Goal: Task Accomplishment & Management: Complete application form

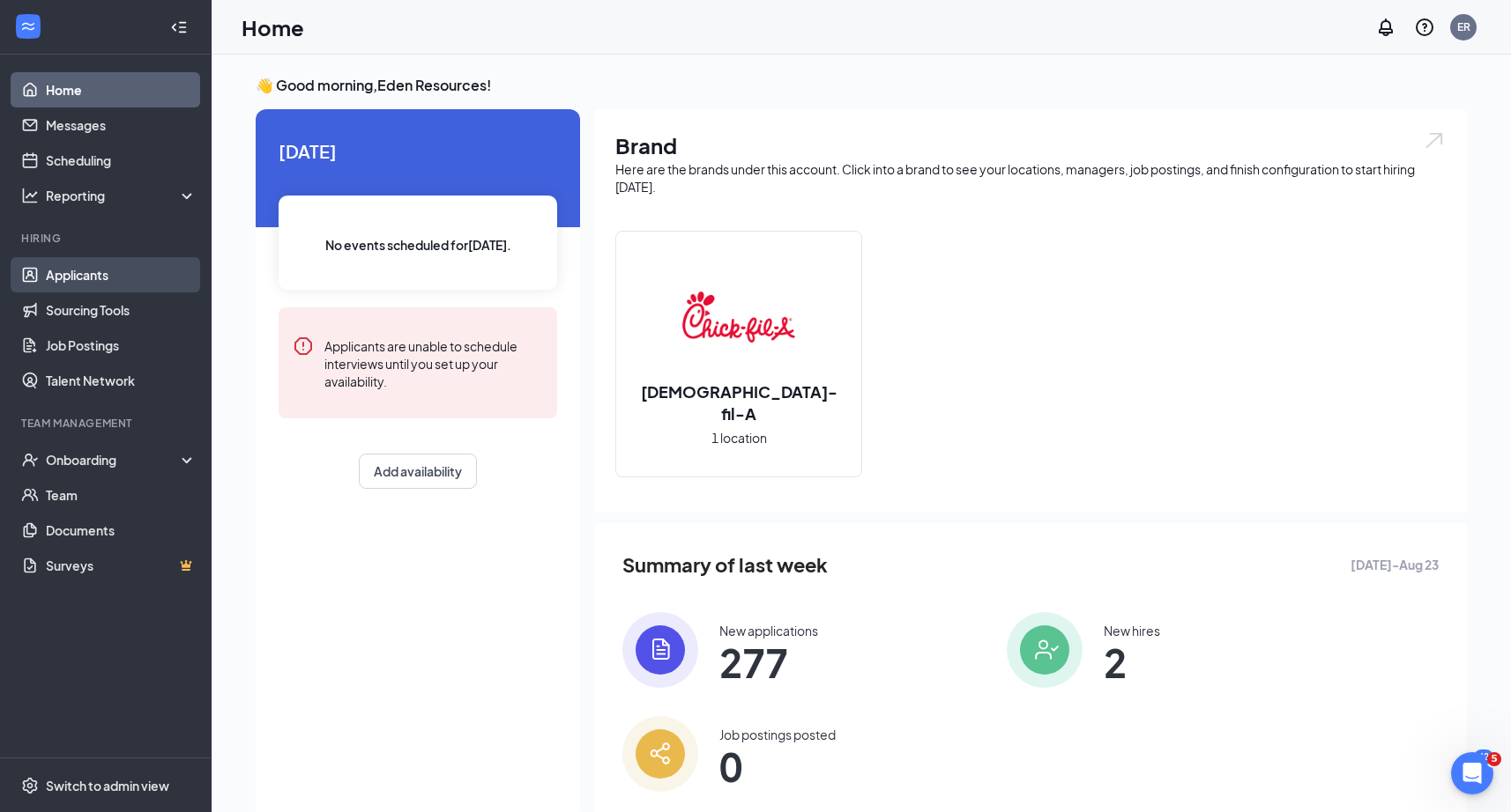
click at [99, 270] on link "Applicants" at bounding box center [121, 275] width 151 height 36
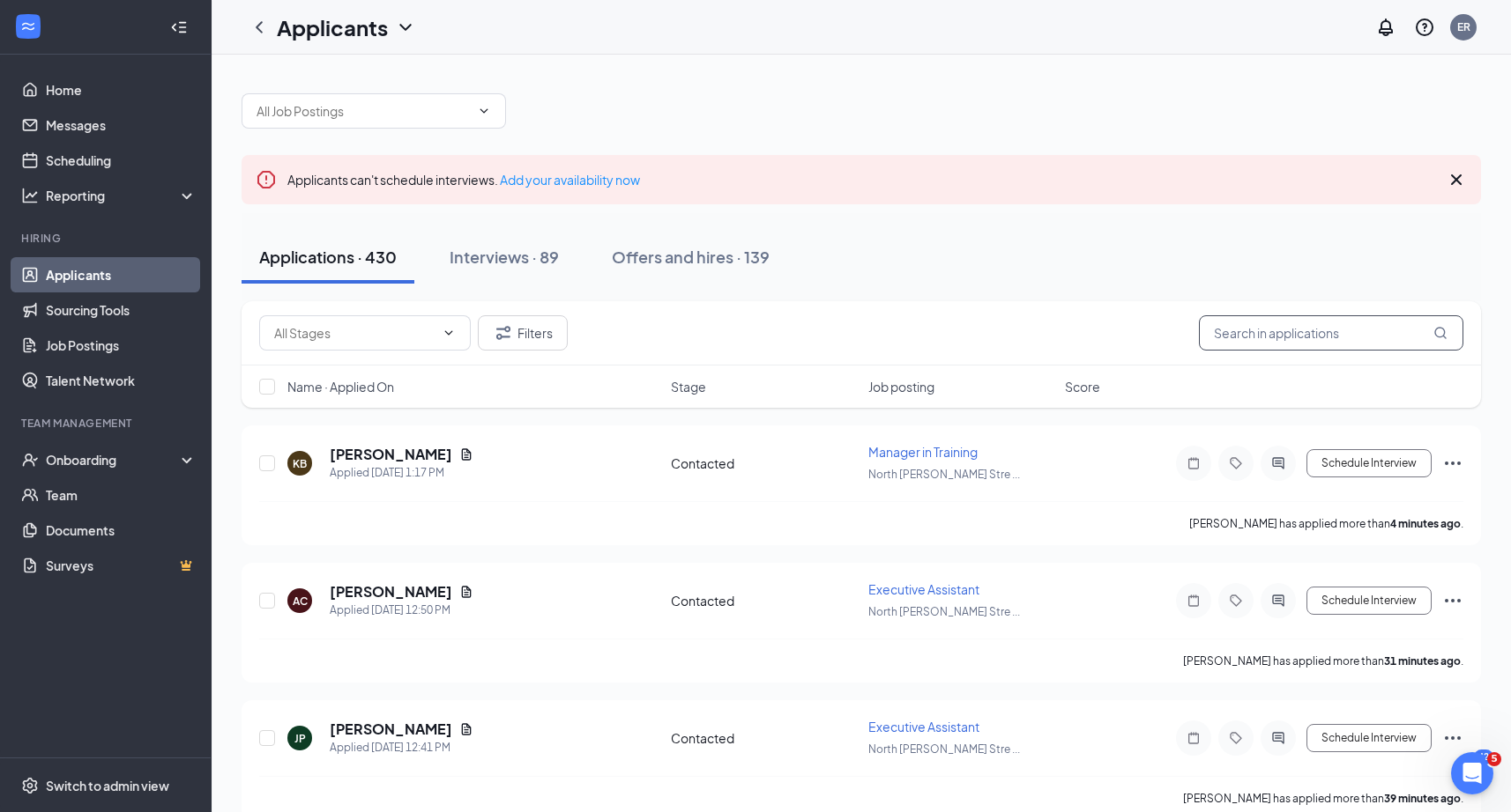
click at [1248, 334] on input "text" at bounding box center [1330, 334] width 264 height 36
paste input "[PERSON_NAME]"
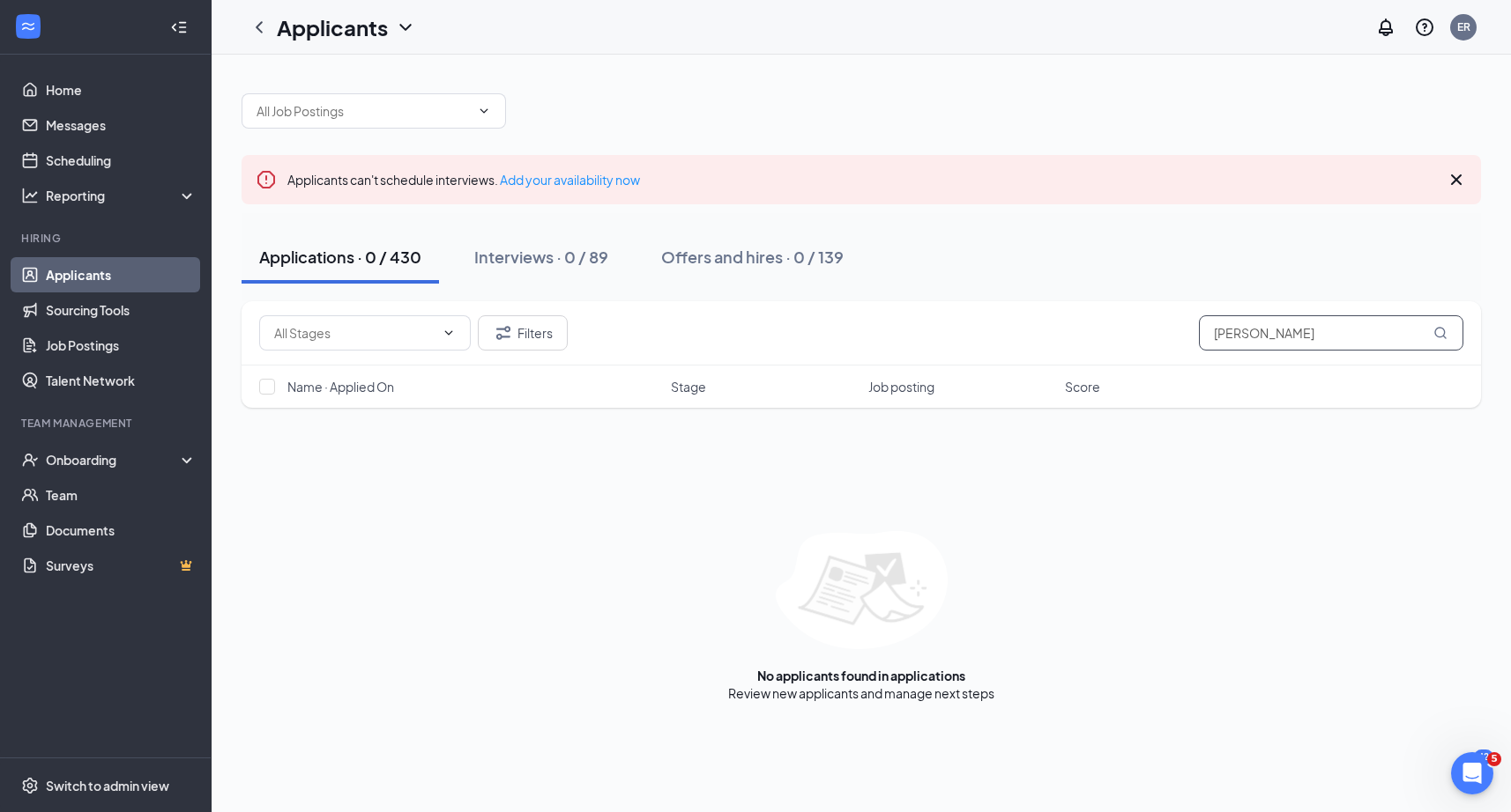
type input "[PERSON_NAME]"
click at [115, 336] on link "Job Postings" at bounding box center [121, 345] width 151 height 36
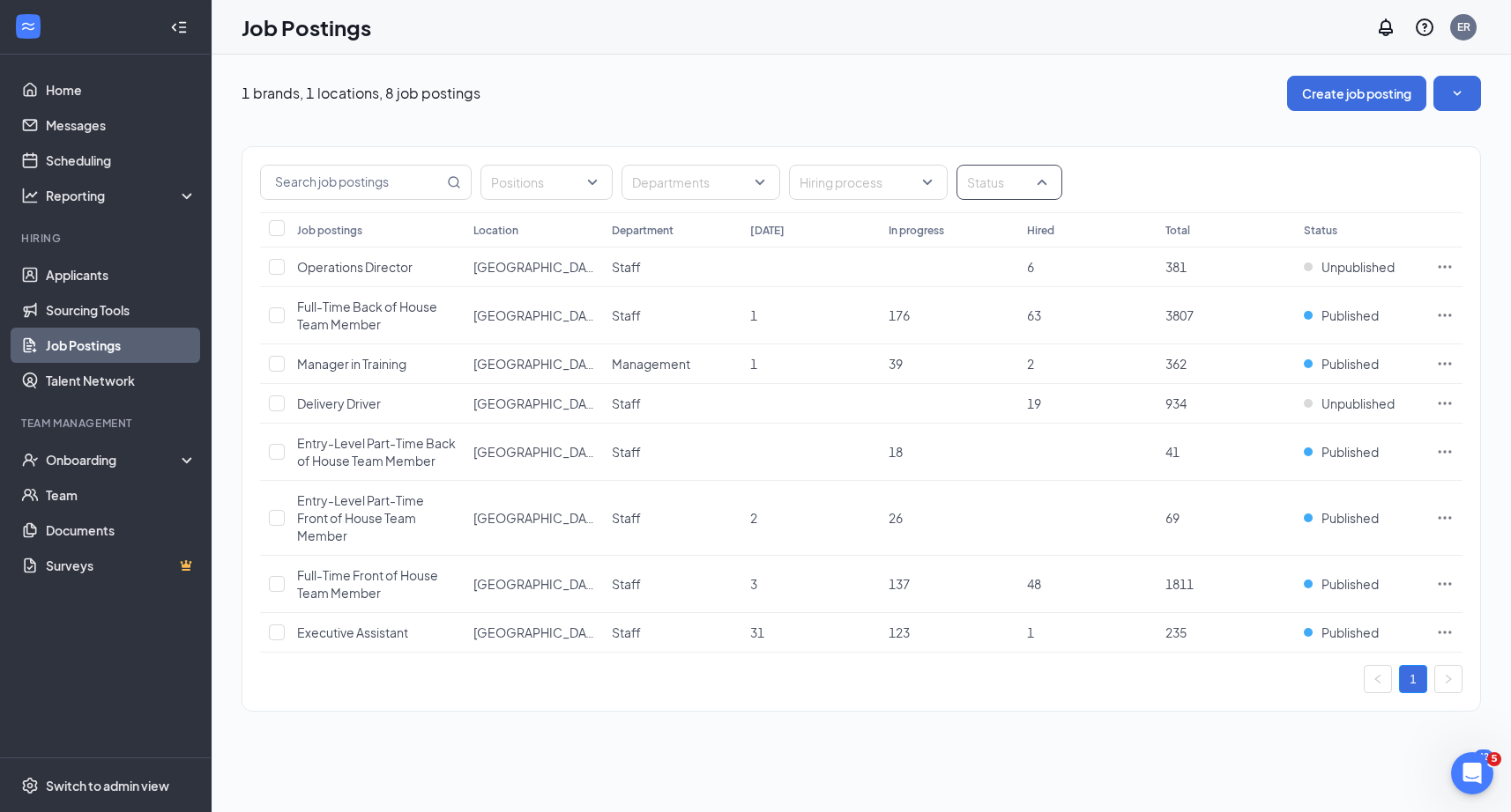
click at [997, 195] on div at bounding box center [1001, 183] width 79 height 28
click at [981, 271] on div at bounding box center [978, 271] width 16 height 16
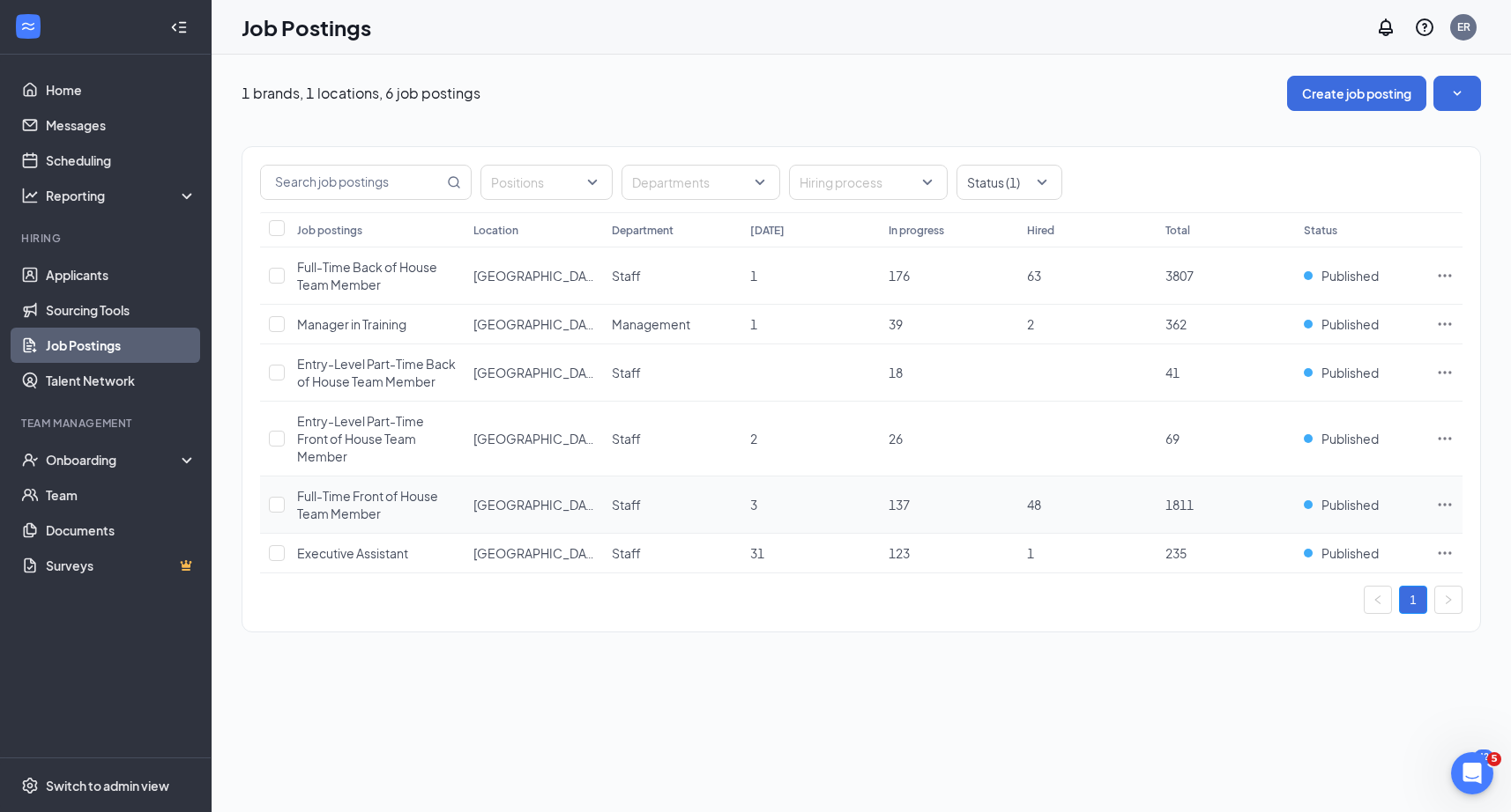
click at [1442, 510] on icon "Ellipses" at bounding box center [1444, 505] width 18 height 18
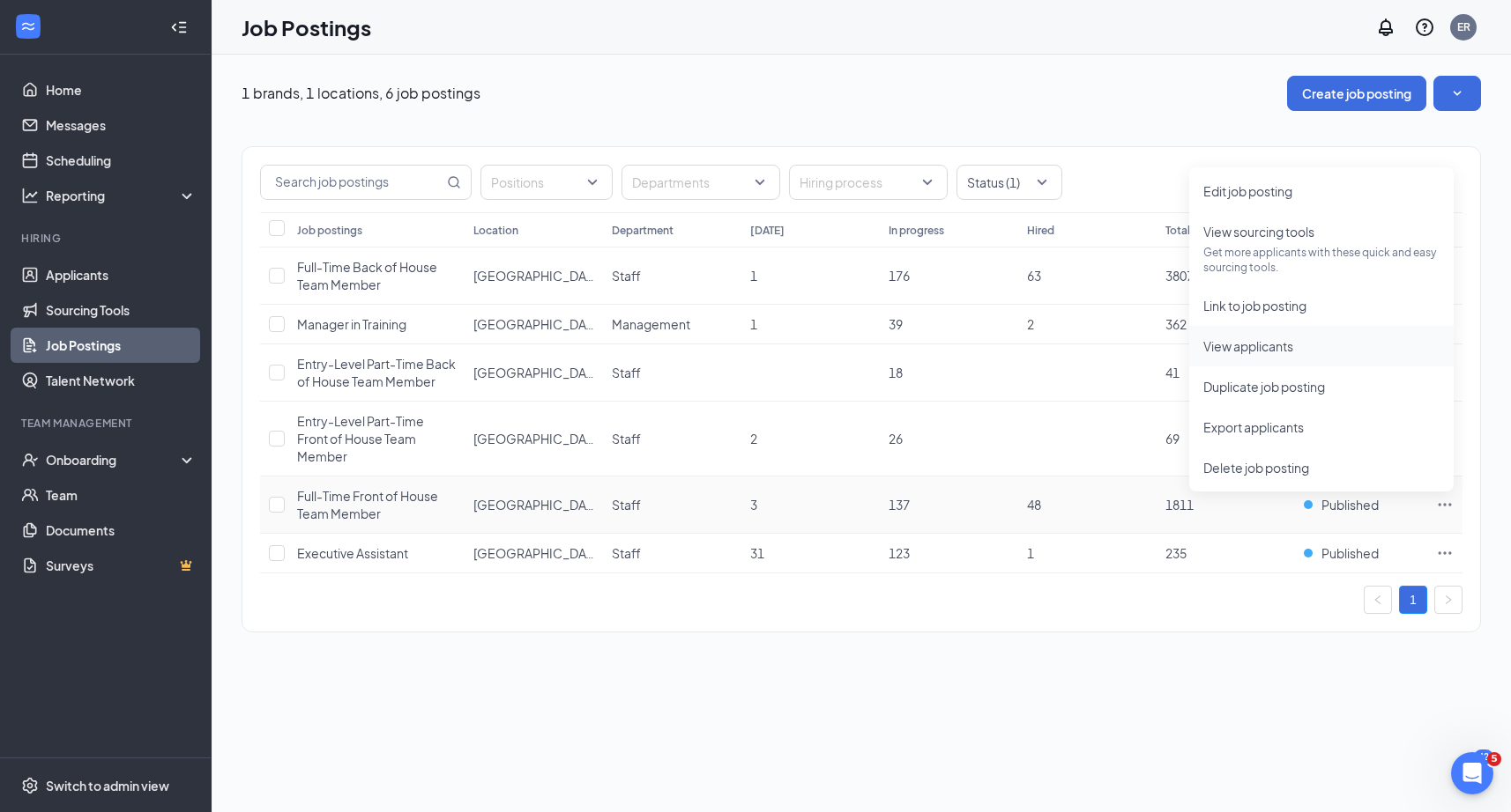
click at [1252, 349] on span "View applicants" at bounding box center [1248, 346] width 90 height 16
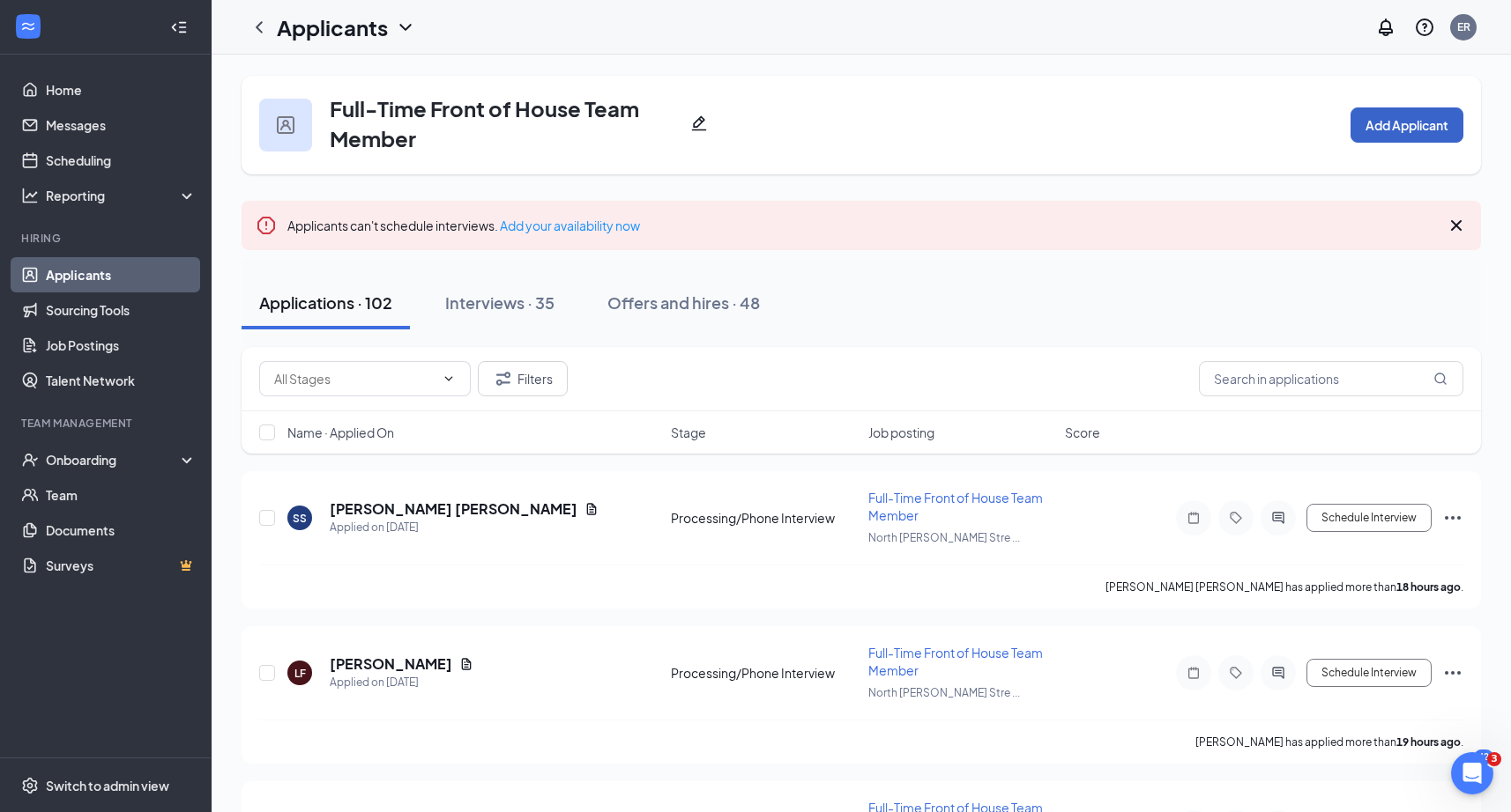
click at [1436, 123] on button "Add Applicant" at bounding box center [1407, 125] width 113 height 36
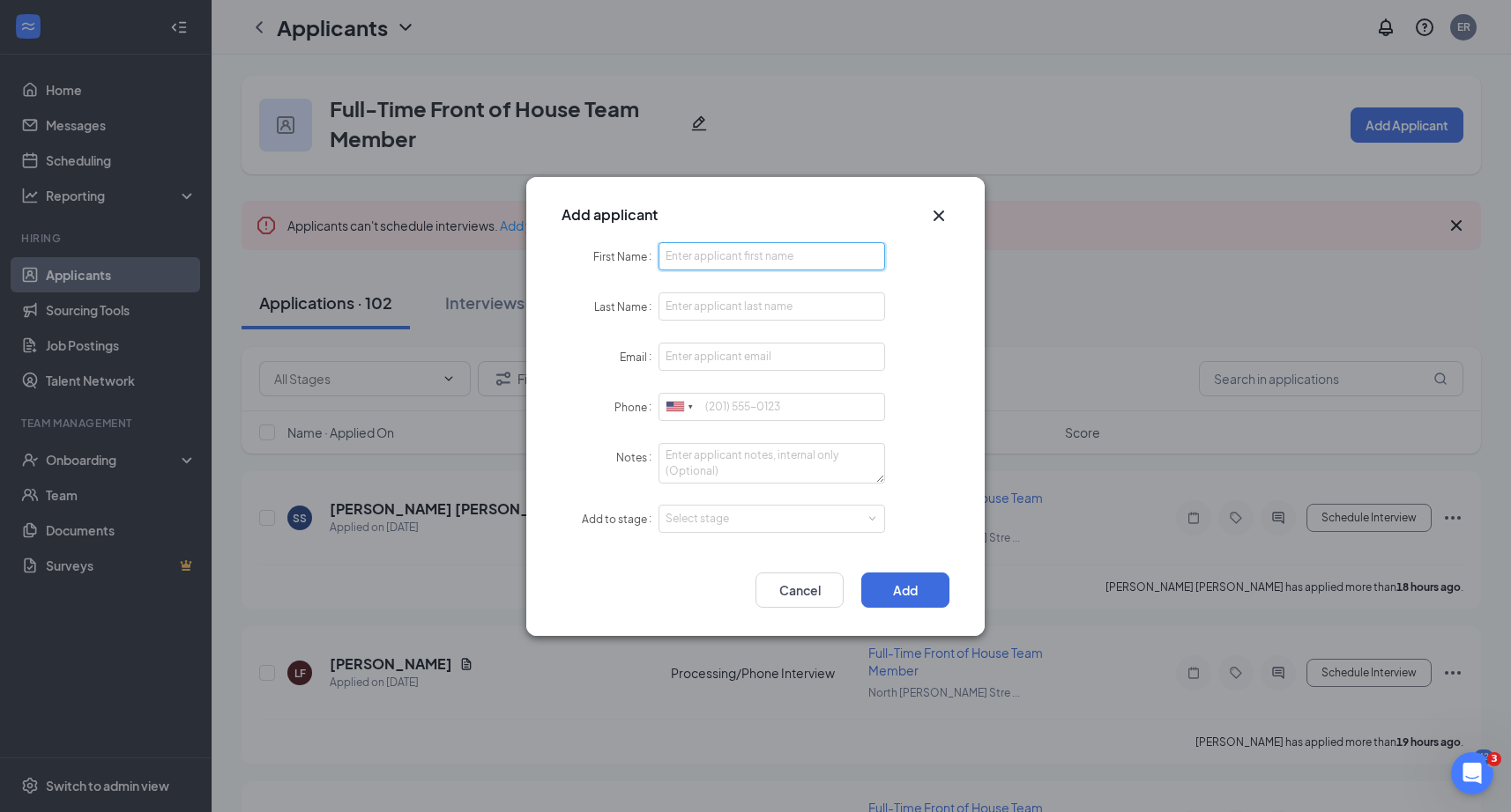
click at [804, 269] on input "First Name" at bounding box center [771, 256] width 226 height 28
paste input "[PERSON_NAME]"
drag, startPoint x: 715, startPoint y: 259, endPoint x: 813, endPoint y: 257, distance: 98.0
click at [813, 257] on input "[PERSON_NAME]" at bounding box center [771, 256] width 226 height 28
type input "[PERSON_NAME]"
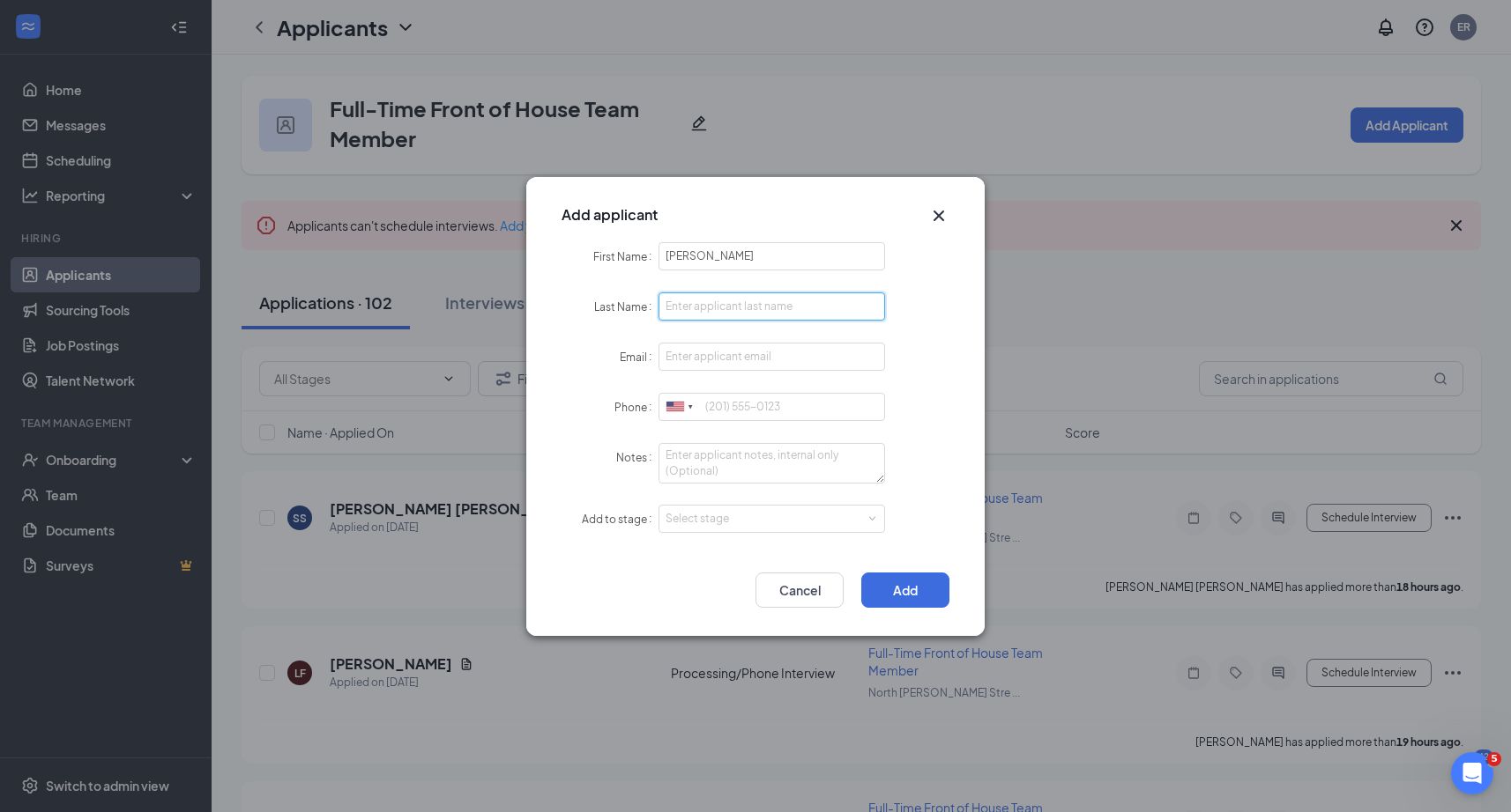
click at [764, 304] on input "Last Name" at bounding box center [771, 307] width 226 height 28
paste input "[PERSON_NAME]"
drag, startPoint x: 718, startPoint y: 307, endPoint x: 613, endPoint y: 307, distance: 105.0
click at [613, 307] on div "Last Name [PERSON_NAME]" at bounding box center [755, 307] width 388 height 29
type input "[PERSON_NAME]"
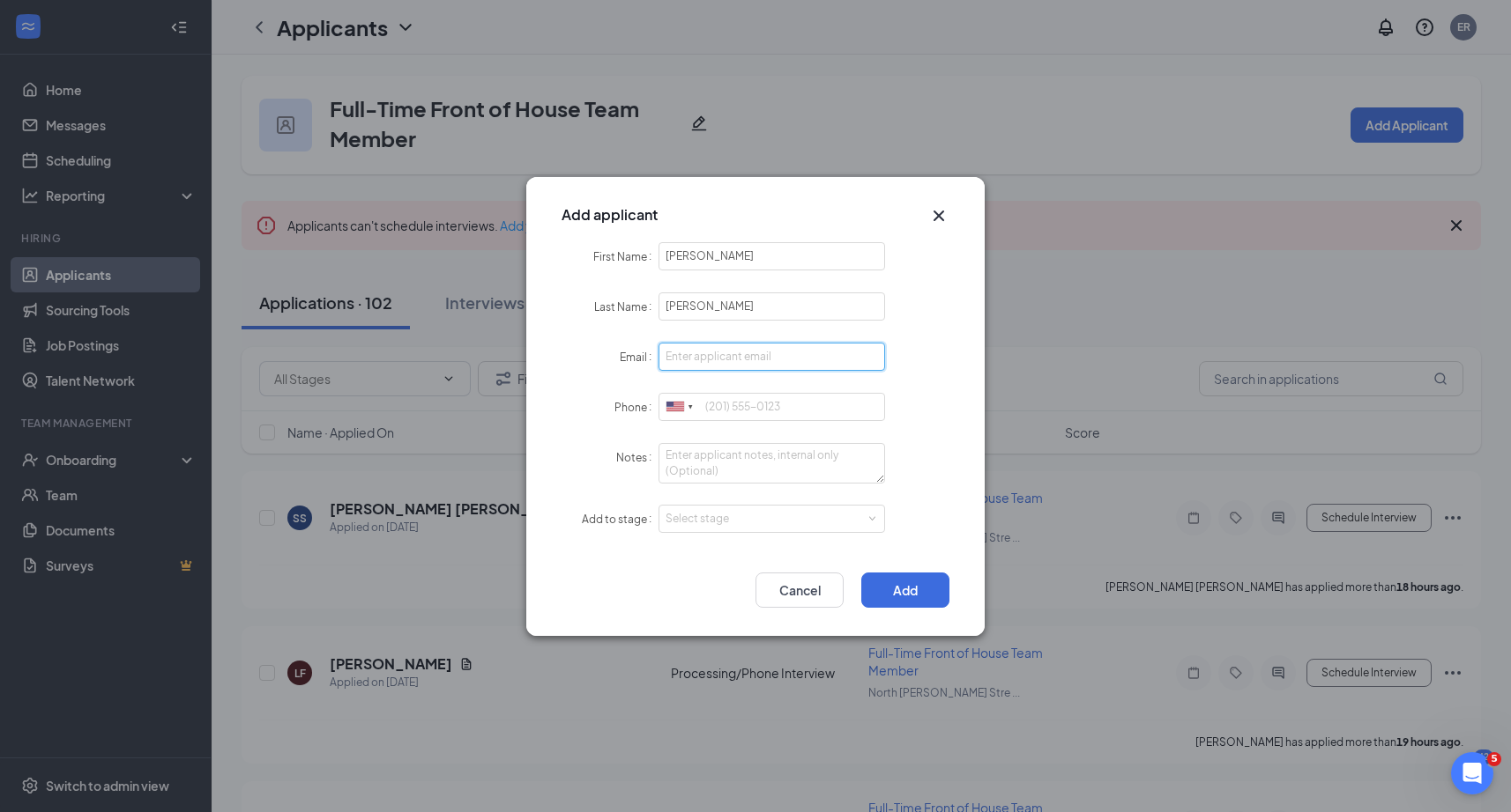
click at [742, 359] on input "Email" at bounding box center [771, 356] width 226 height 28
paste input "[EMAIL_ADDRESS][DOMAIN_NAME]"
type input "[EMAIL_ADDRESS][DOMAIN_NAME]"
click at [742, 409] on input "Phone" at bounding box center [771, 407] width 226 height 28
paste input "469.648.8782"
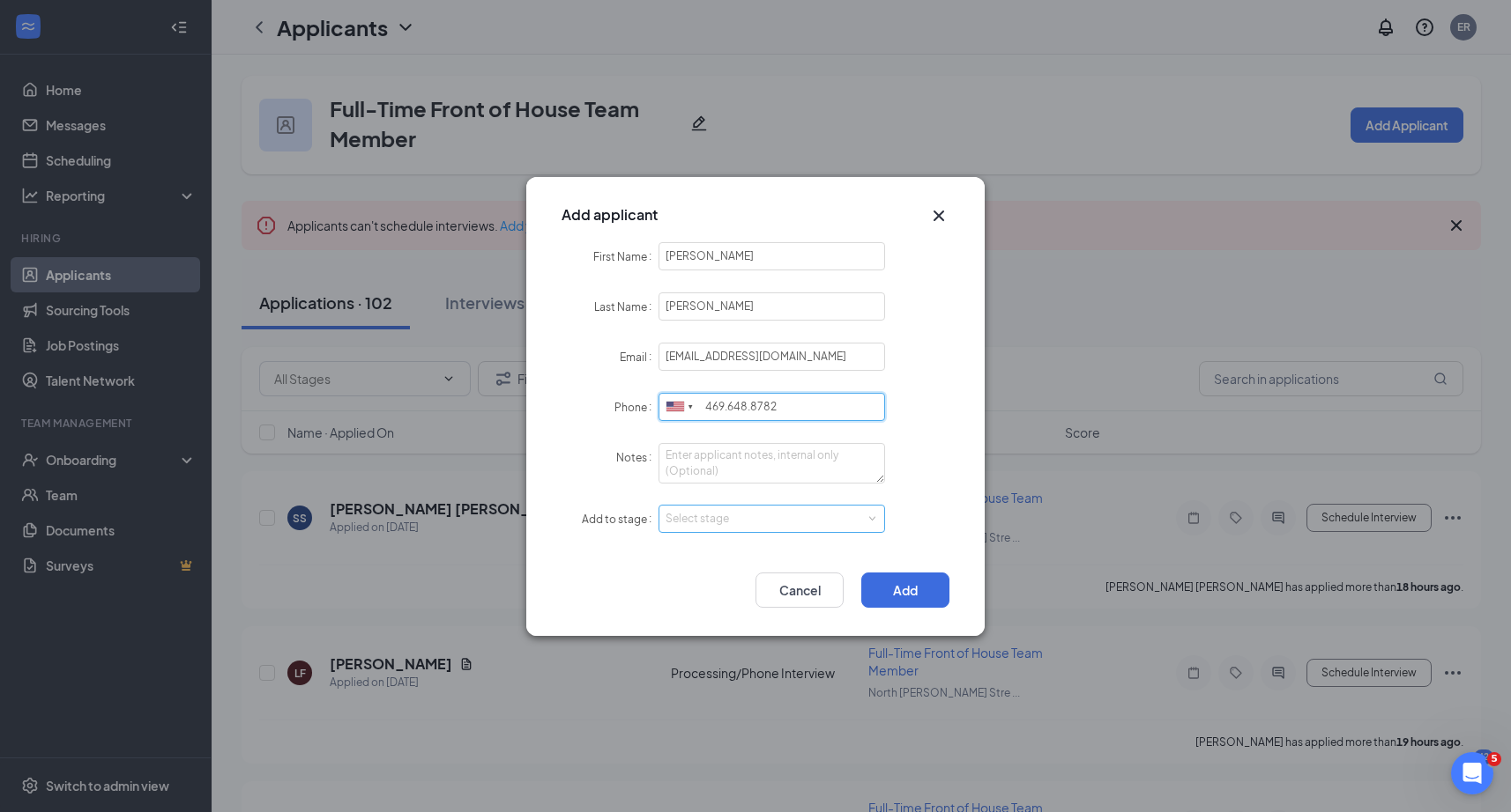
click at [803, 525] on div "Select stage" at bounding box center [767, 519] width 205 height 18
type input "469.648.8782"
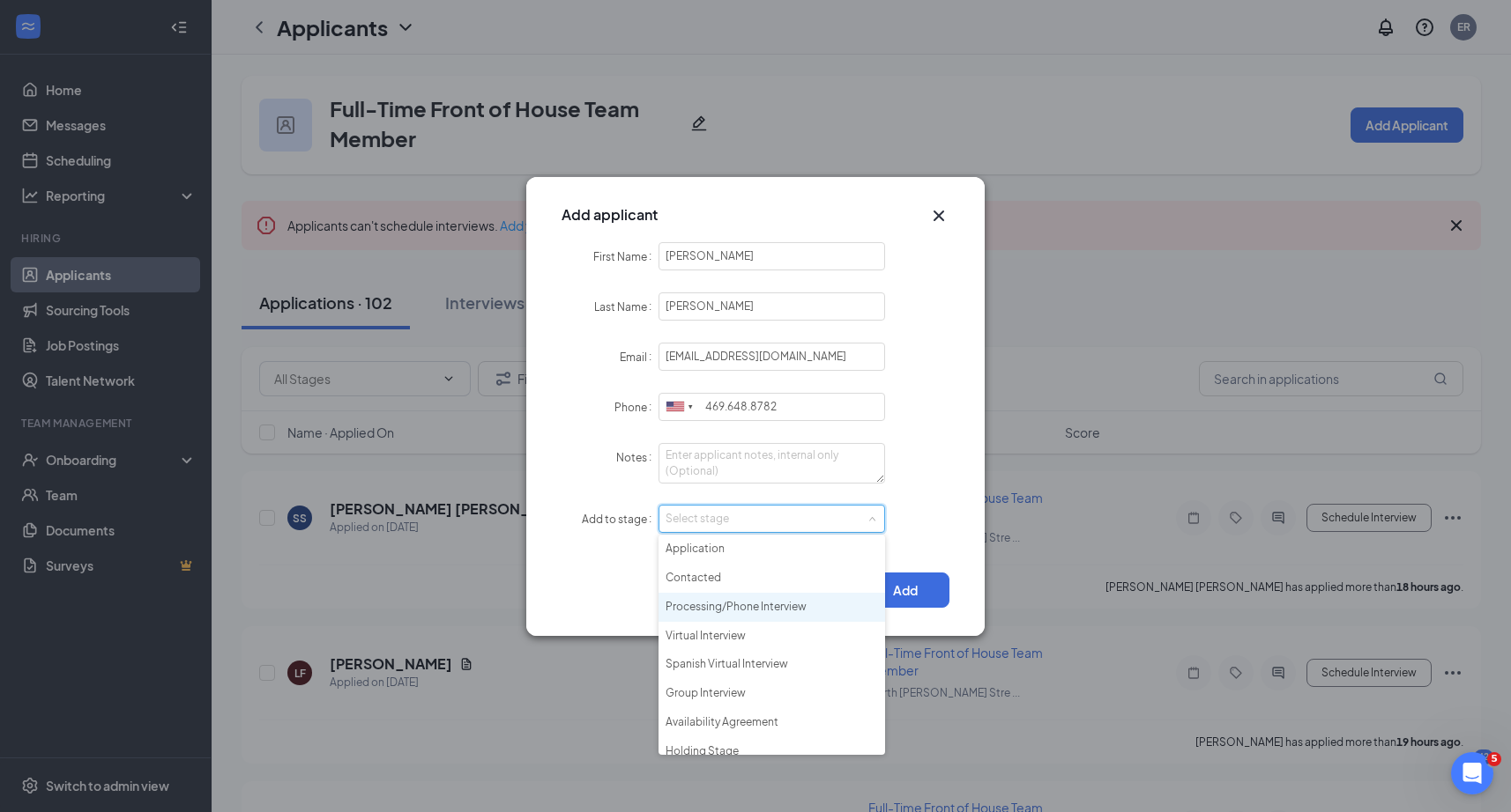
click at [749, 607] on li "Processing/Phone Interview" at bounding box center [771, 607] width 226 height 29
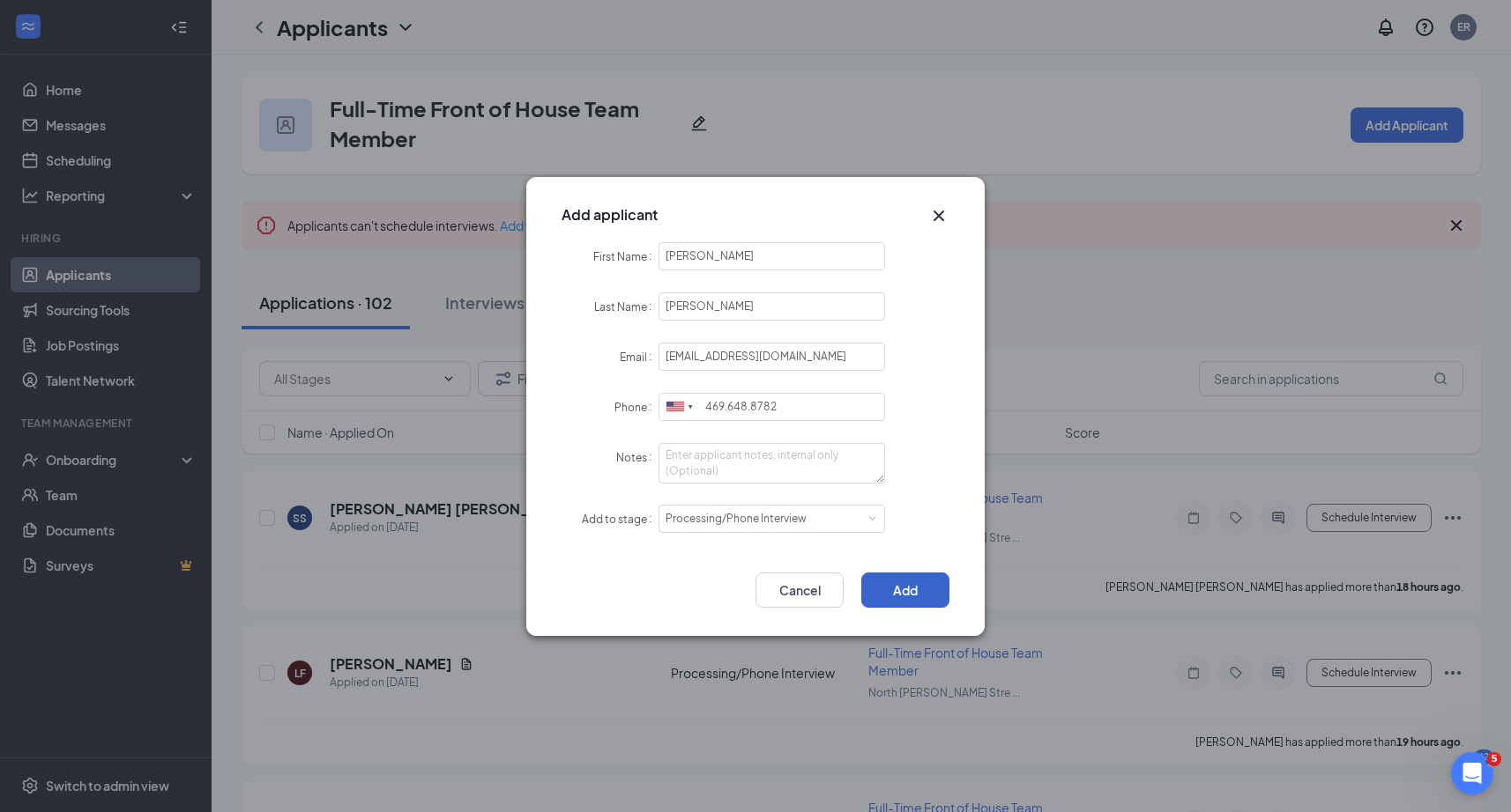
click at [922, 584] on button "Add" at bounding box center [904, 591] width 88 height 36
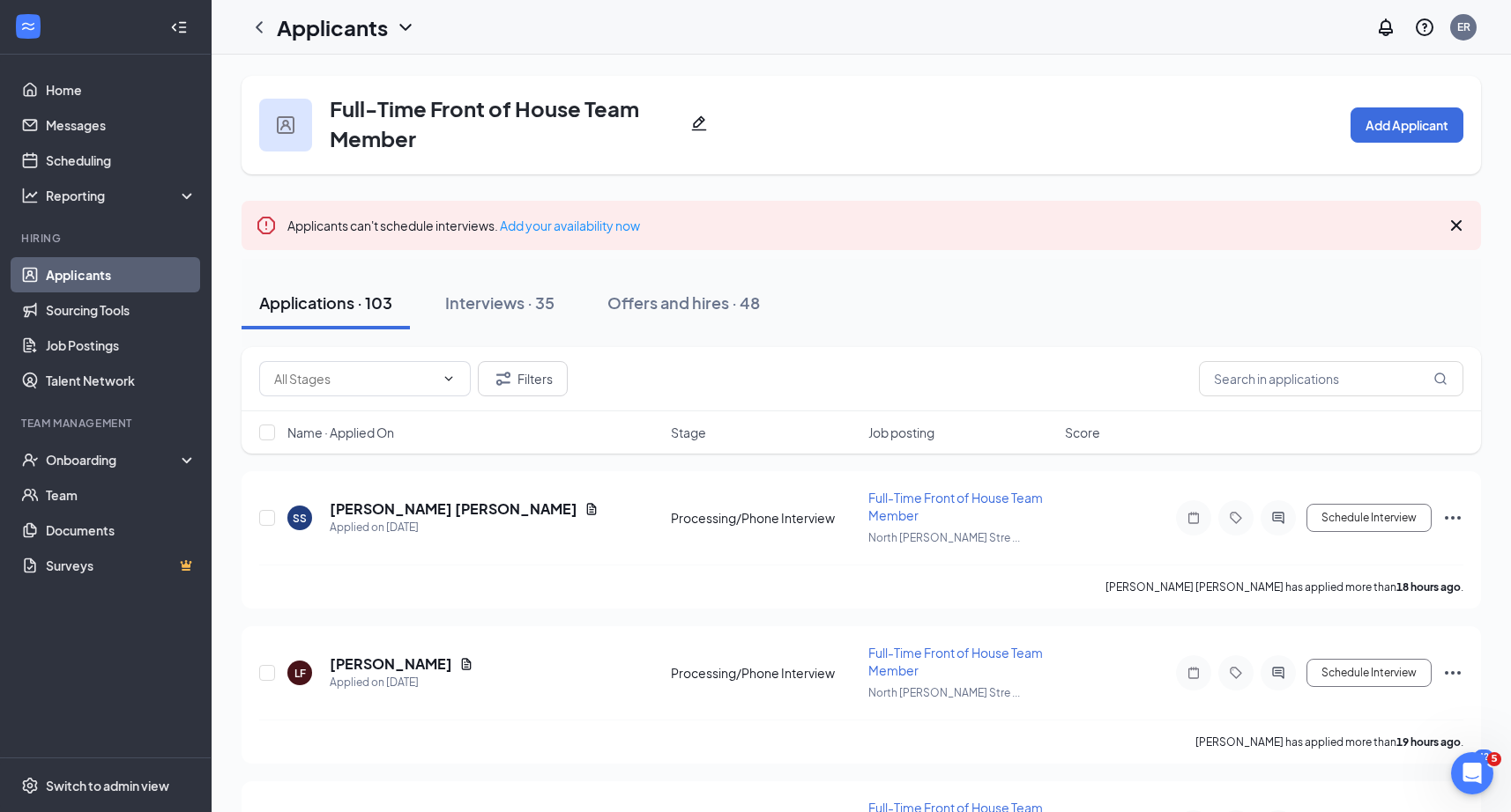
click at [133, 281] on link "Applicants" at bounding box center [121, 275] width 151 height 36
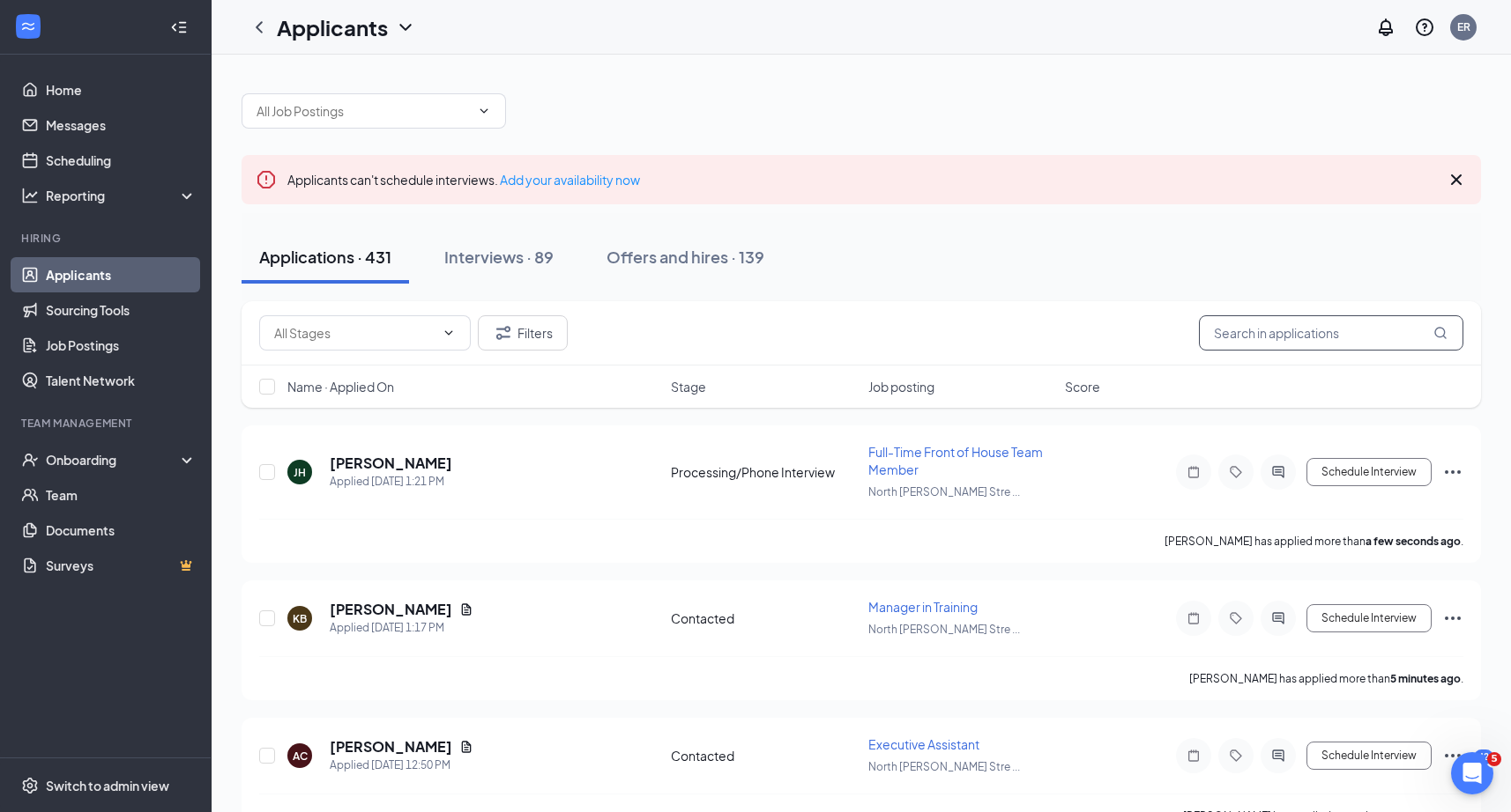
click at [1252, 339] on input "text" at bounding box center [1330, 334] width 264 height 36
paste input "[PERSON_NAME]"
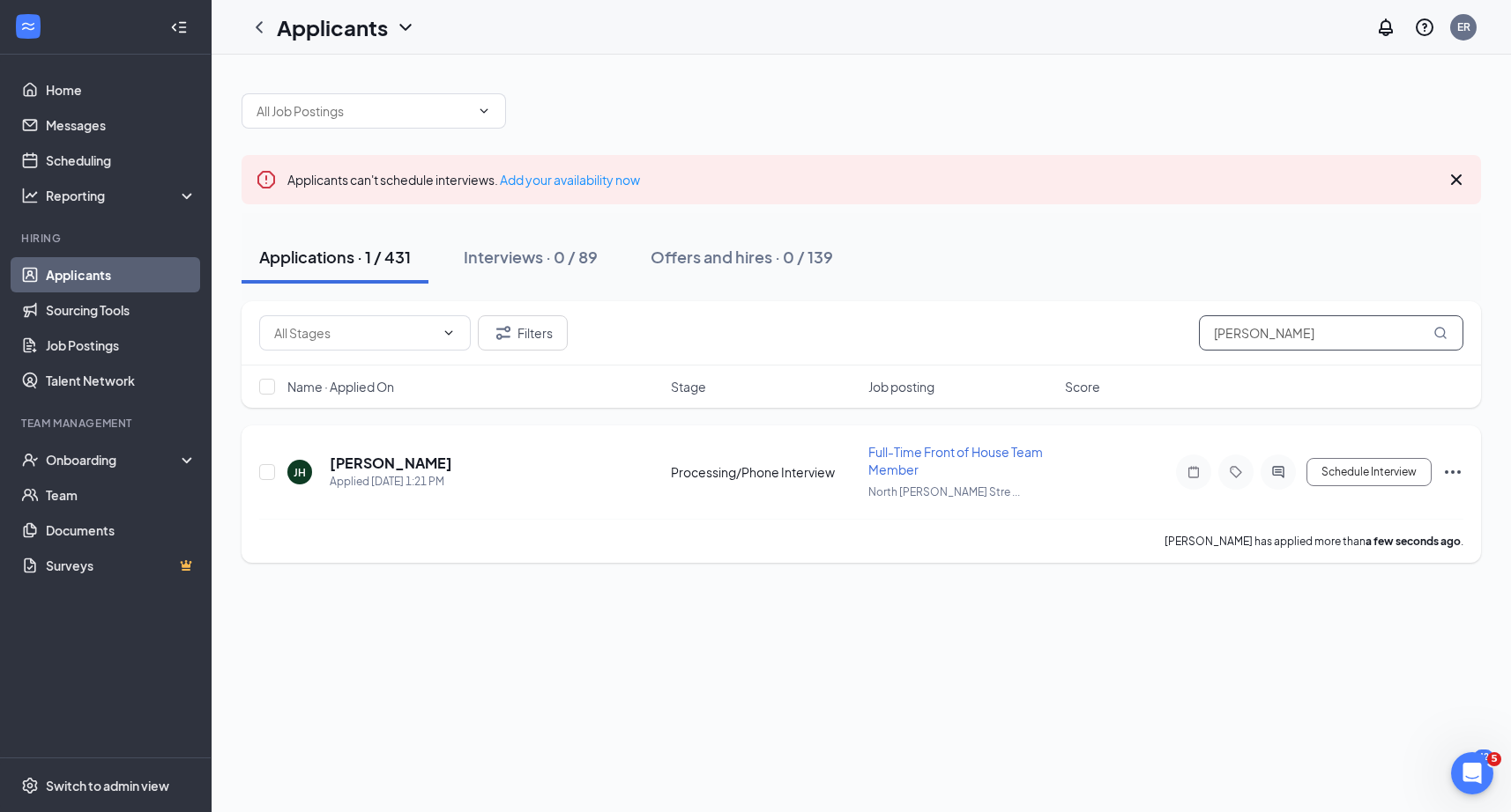
type input "[PERSON_NAME]"
click at [1198, 472] on icon "Note" at bounding box center [1192, 473] width 21 height 14
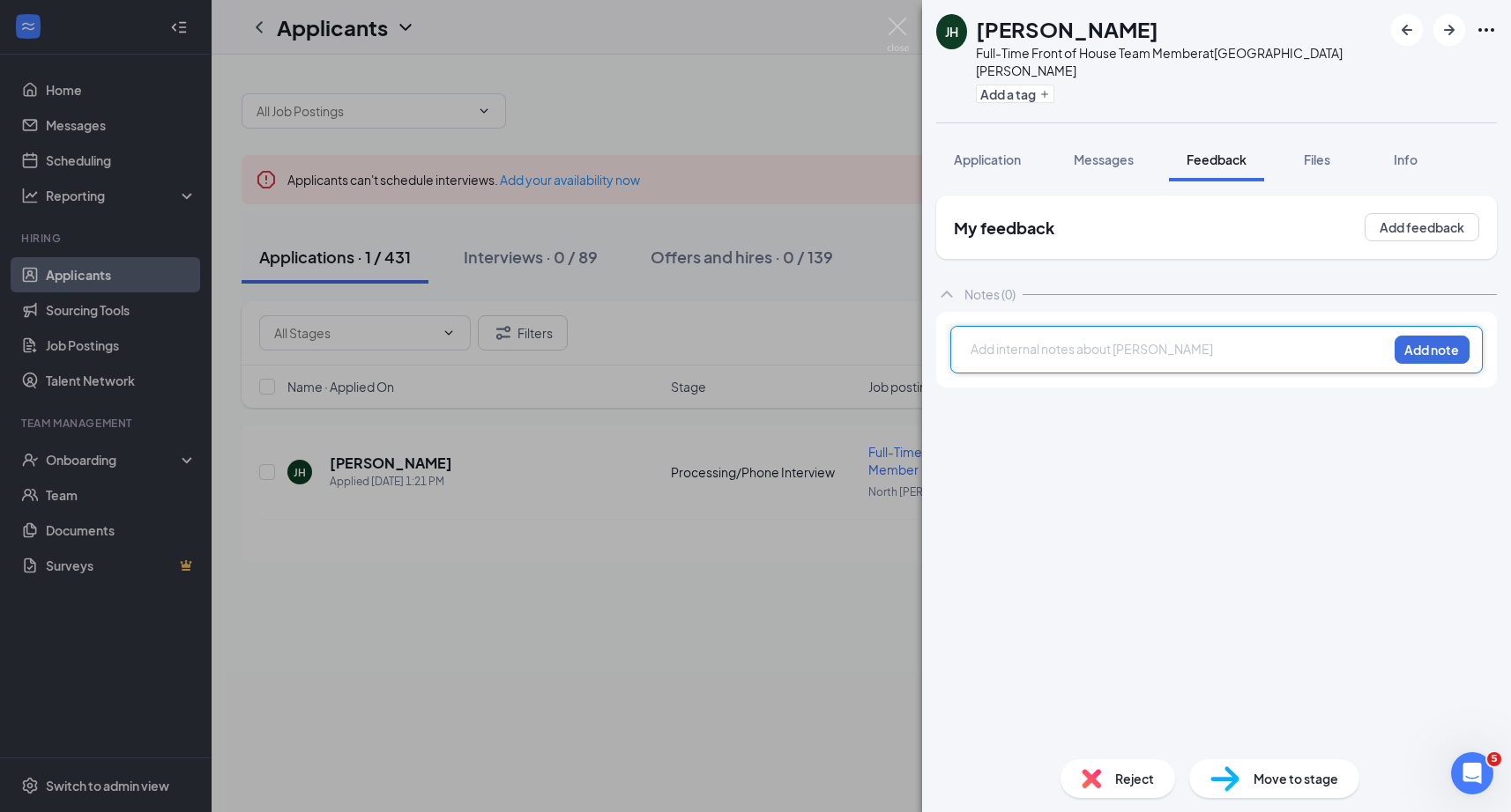
click at [1114, 340] on div at bounding box center [1178, 349] width 415 height 19
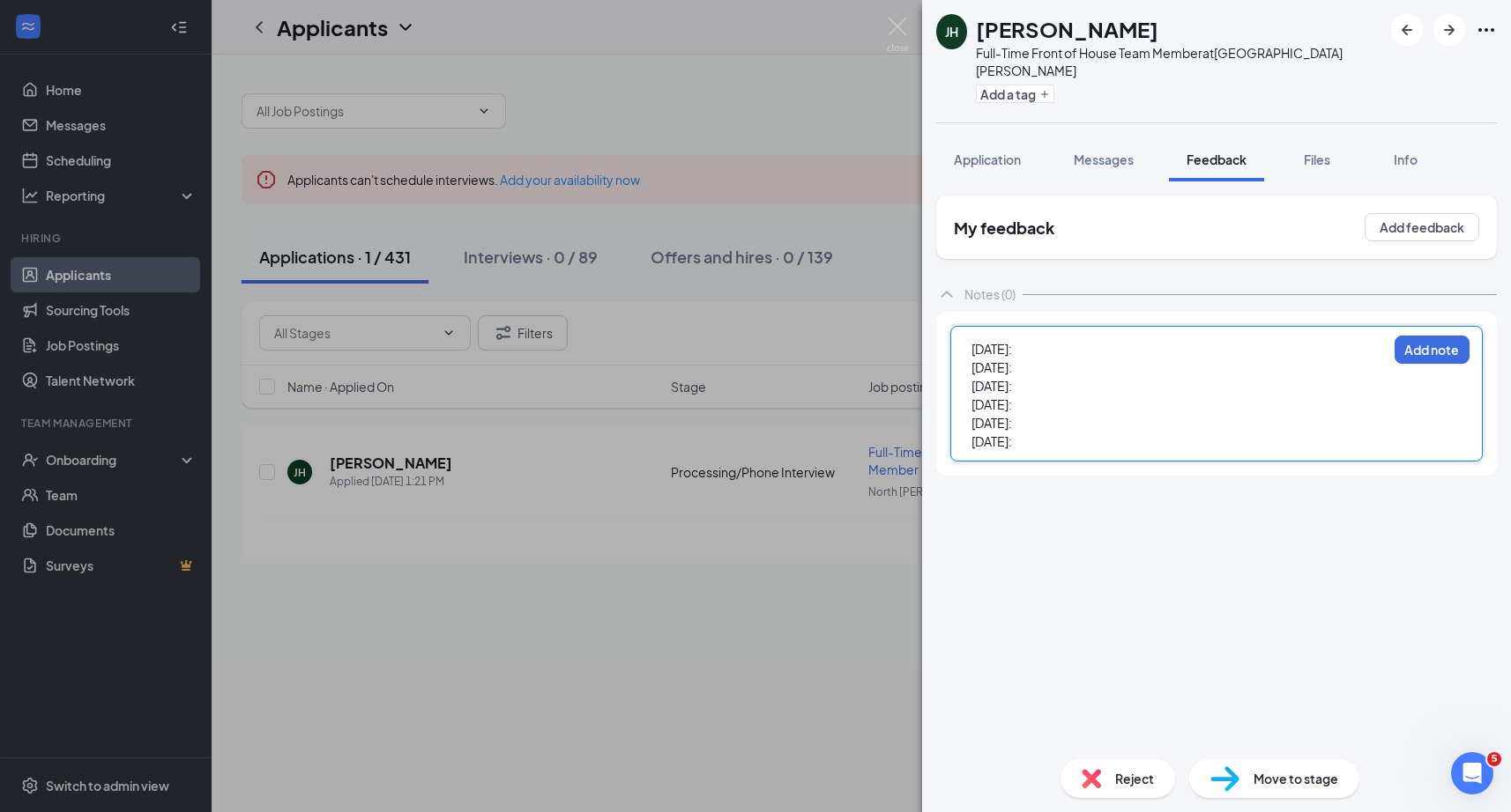
click at [1102, 340] on div "[DATE]:" at bounding box center [1178, 349] width 415 height 19
drag, startPoint x: 1021, startPoint y: 334, endPoint x: 1079, endPoint y: 334, distance: 58.0
click at [1079, 340] on div "[DATE]: Open" at bounding box center [1178, 349] width 415 height 19
copy span "Open"
click at [1031, 358] on div "[DATE]:" at bounding box center [1178, 367] width 415 height 19
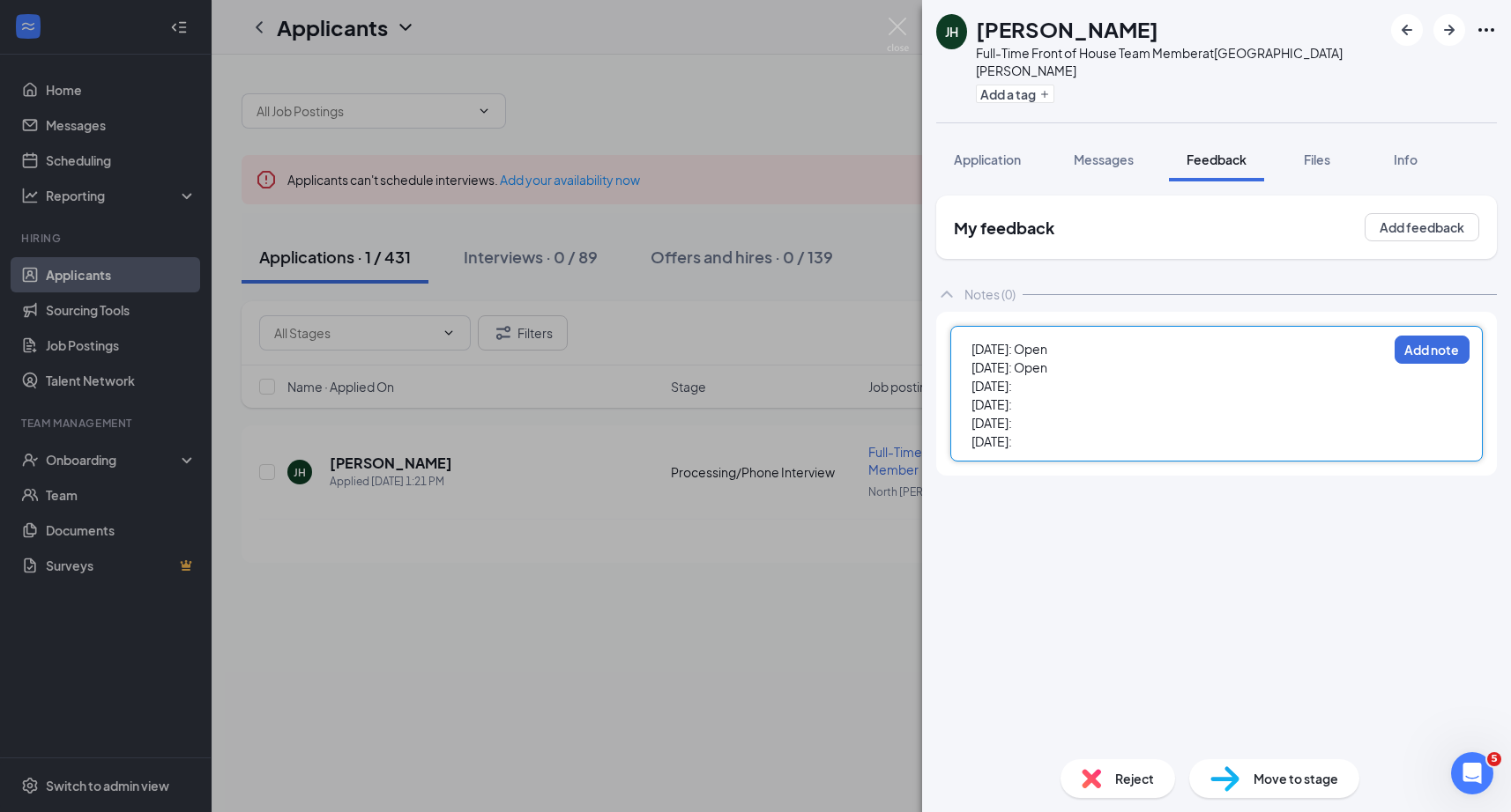
click at [1060, 377] on div "[DATE]:" at bounding box center [1178, 386] width 415 height 19
click at [1047, 396] on div "[DATE]:" at bounding box center [1178, 405] width 415 height 19
click at [1035, 414] on div "[DATE]:" at bounding box center [1178, 423] width 415 height 19
click at [1053, 433] on div "[DATE]:" at bounding box center [1178, 442] width 415 height 19
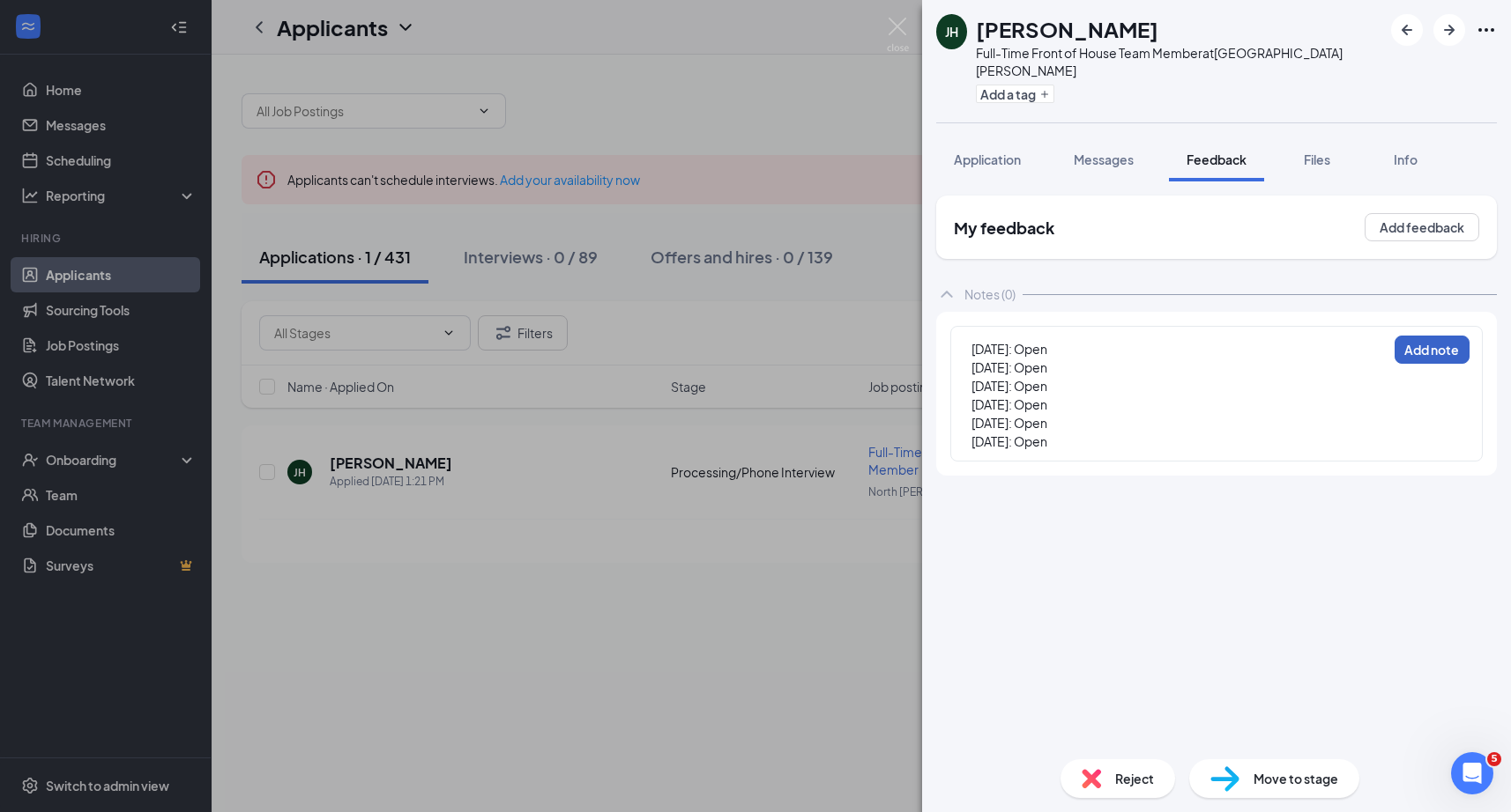
click at [1437, 339] on button "Add note" at bounding box center [1431, 349] width 74 height 28
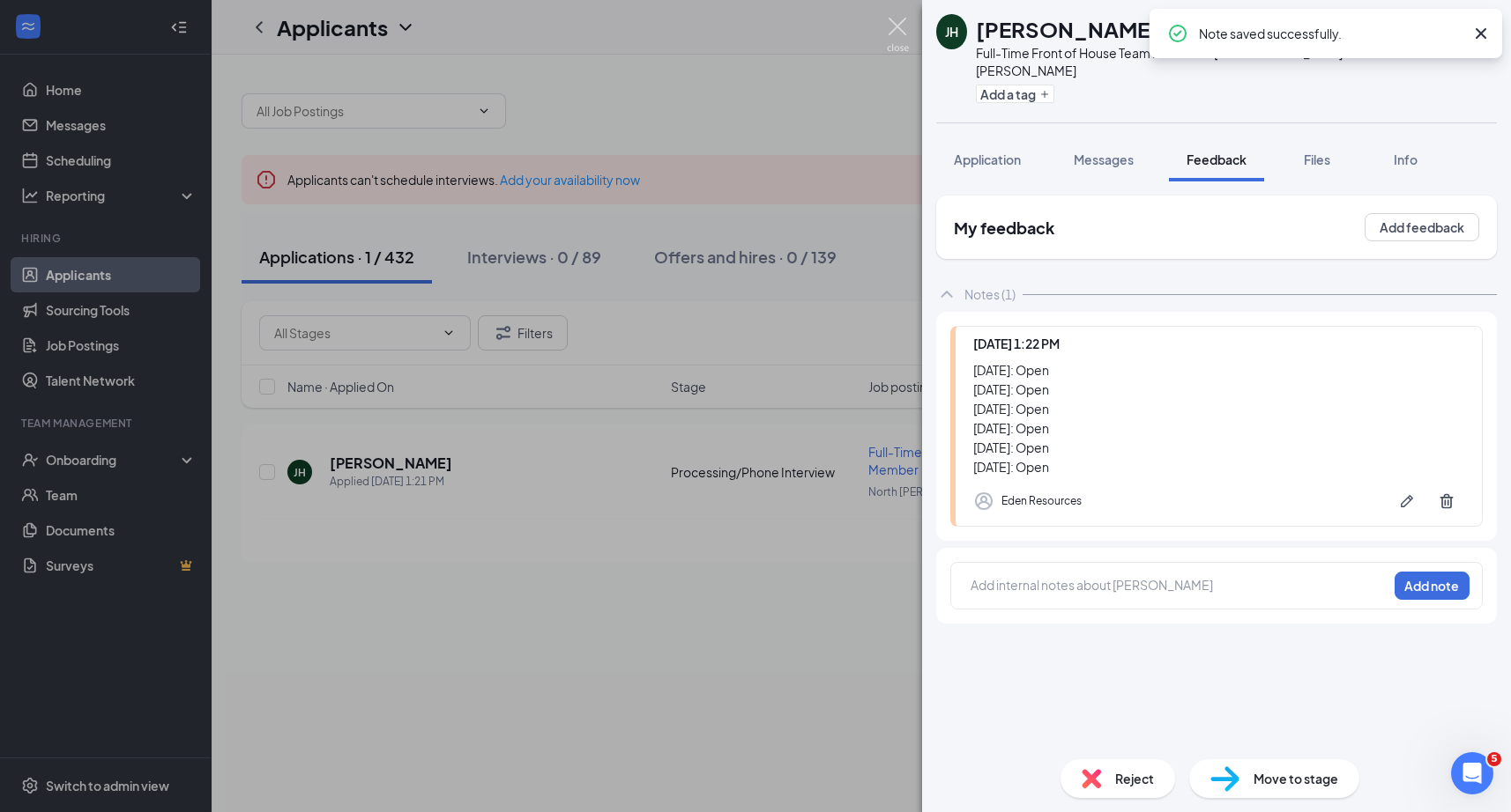
click at [901, 25] on img at bounding box center [897, 35] width 22 height 35
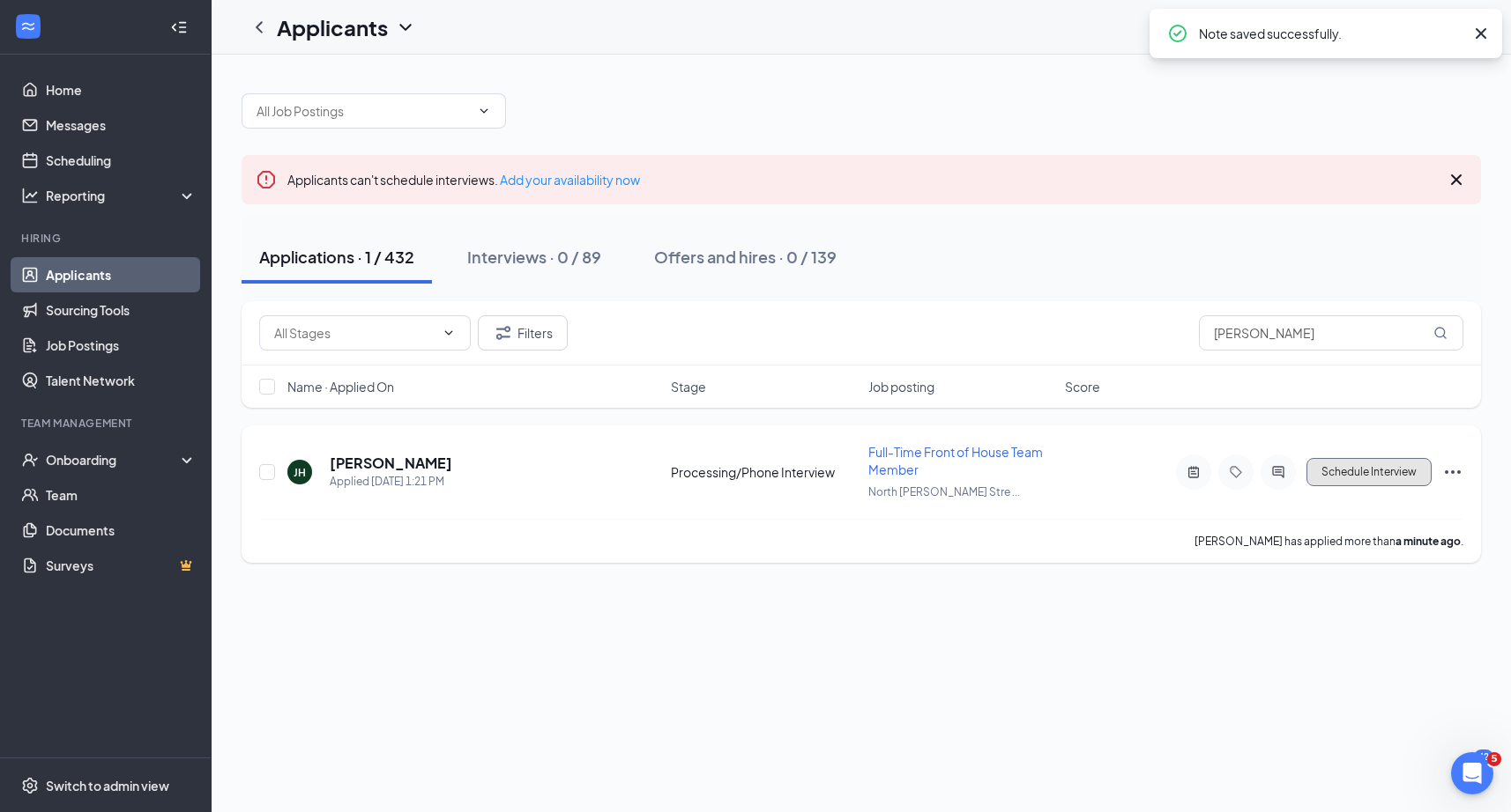
click at [1410, 470] on button "Schedule Interview" at bounding box center [1369, 473] width 125 height 28
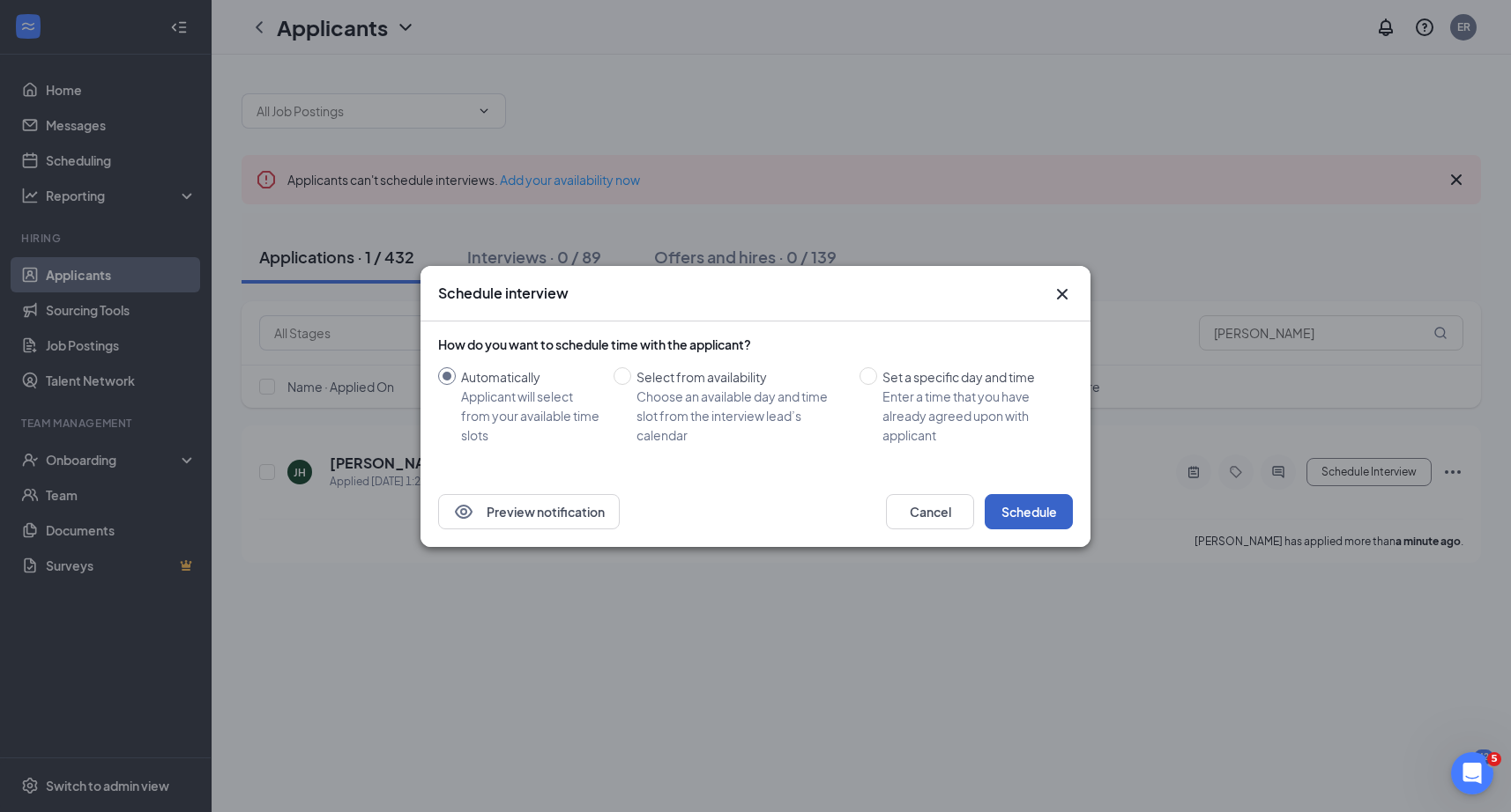
click at [1063, 514] on button "Schedule" at bounding box center [1029, 512] width 88 height 36
